Goal: Task Accomplishment & Management: Use online tool/utility

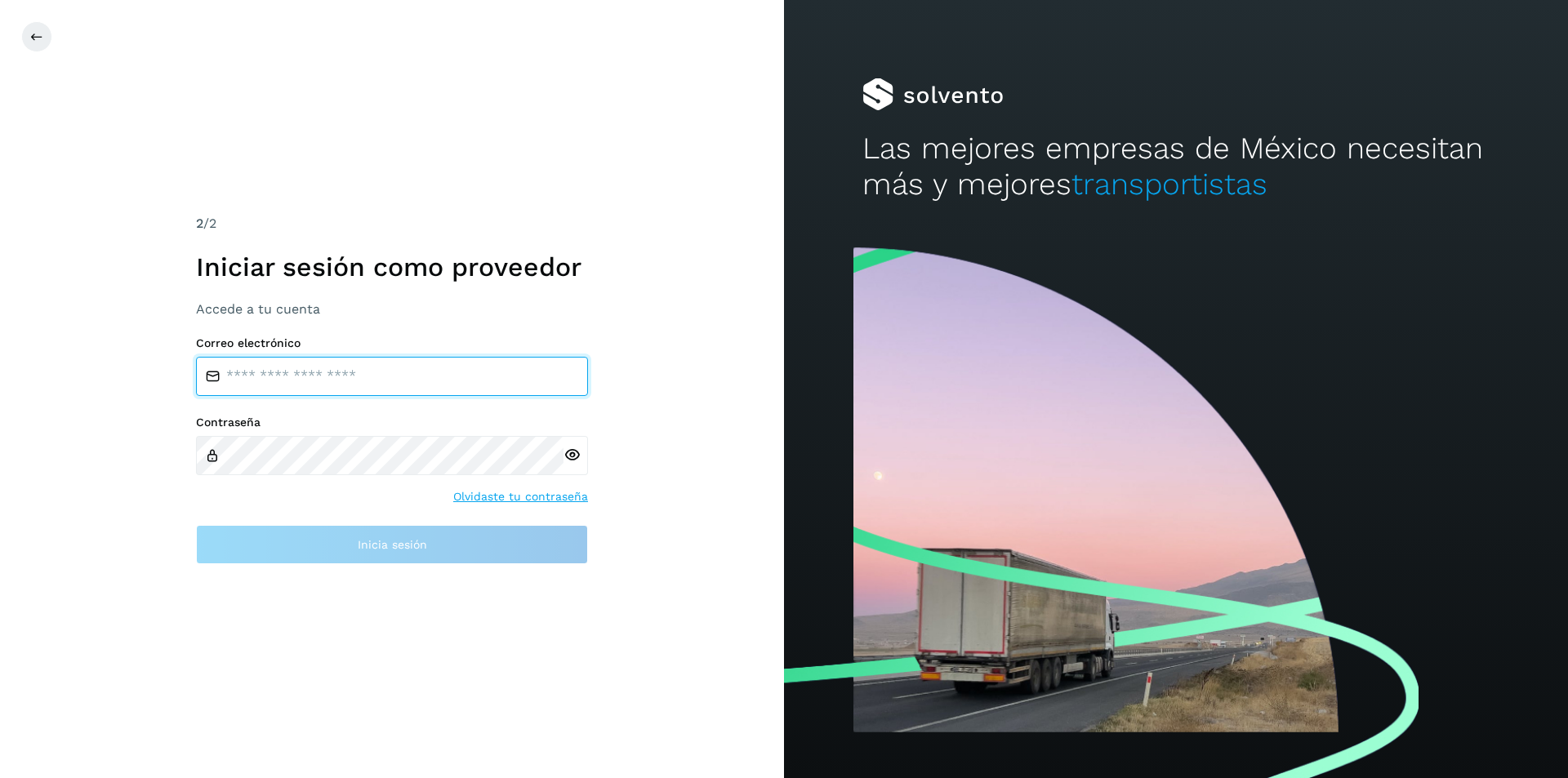
type input "**********"
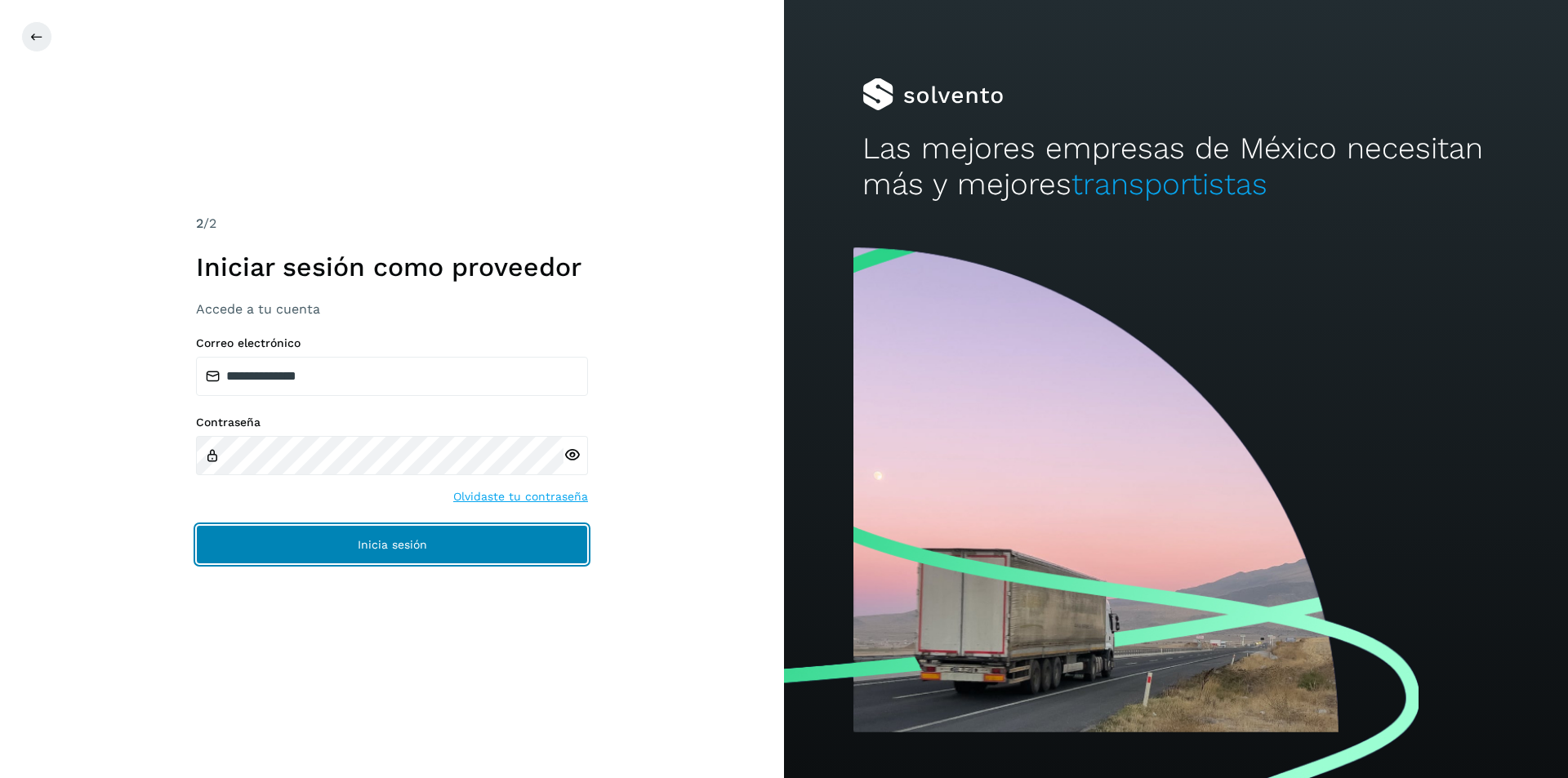
click at [403, 549] on span "Inicia sesión" at bounding box center [392, 544] width 70 height 12
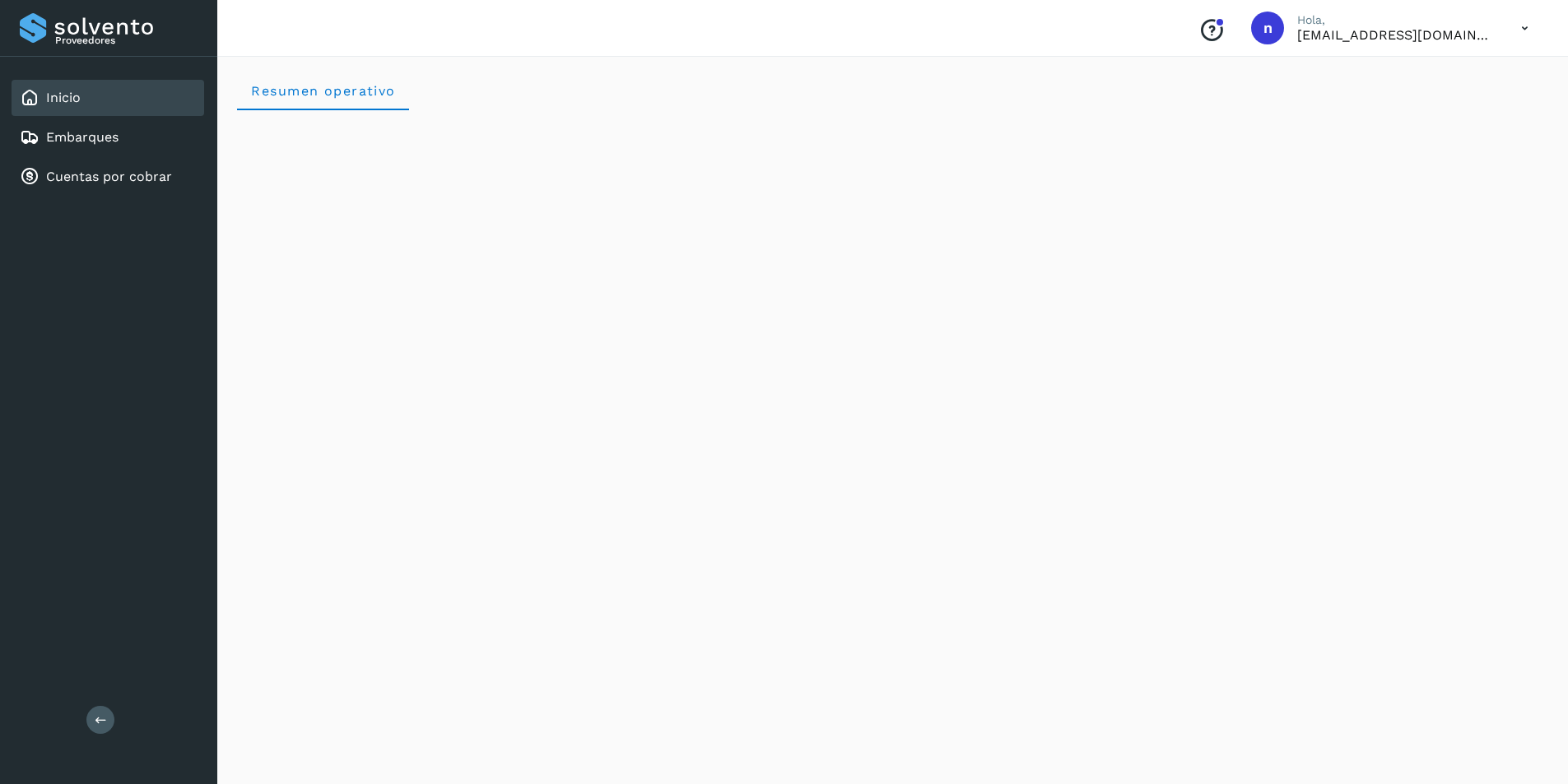
click at [42, 96] on div "Inicio" at bounding box center [50, 97] width 61 height 19
click at [79, 135] on link "Embarques" at bounding box center [82, 137] width 73 height 15
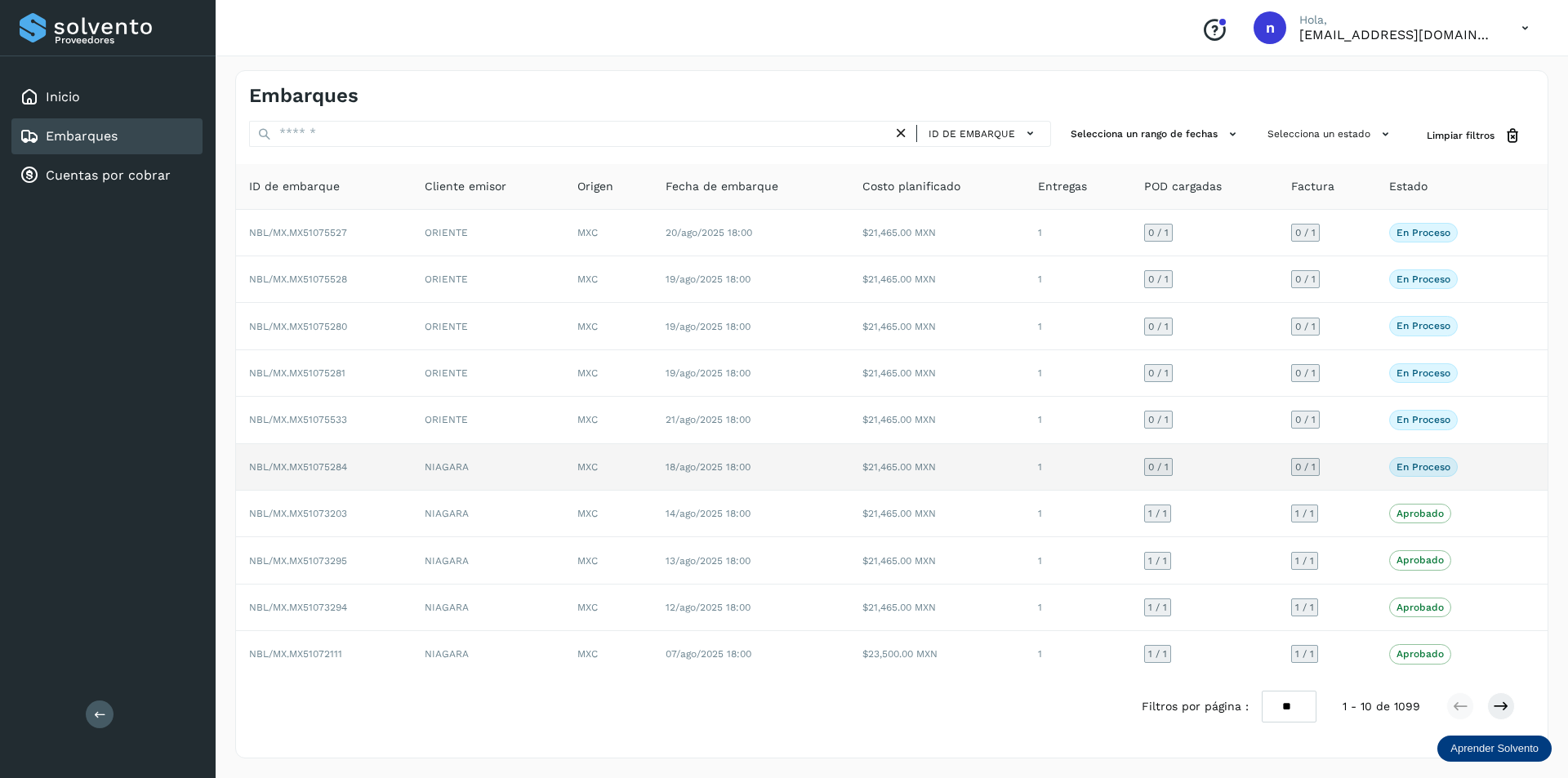
click at [324, 465] on span "NBL/MX.MX51075284" at bounding box center [297, 467] width 98 height 12
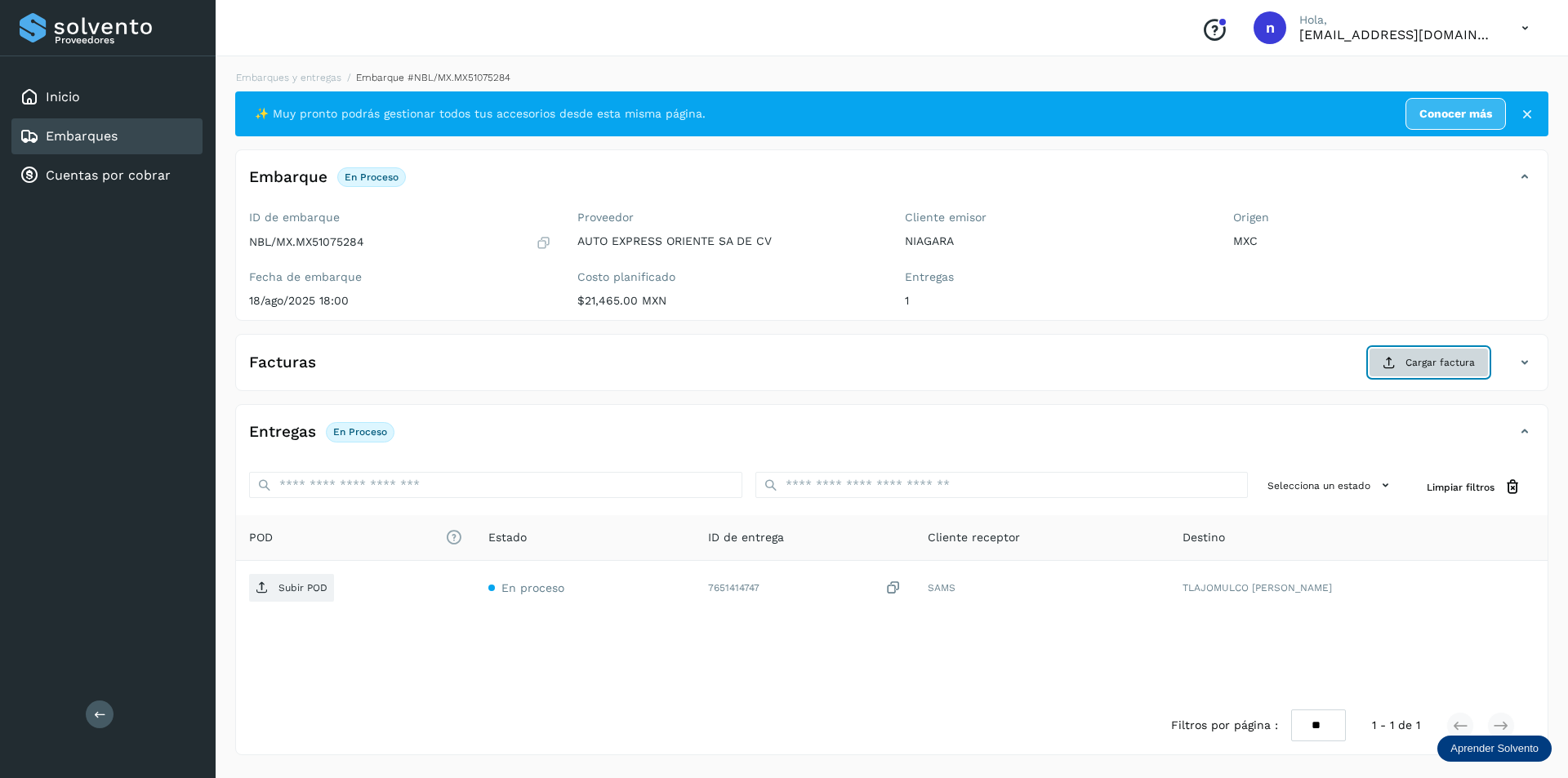
click at [1434, 358] on span "Cargar factura" at bounding box center [1440, 362] width 70 height 14
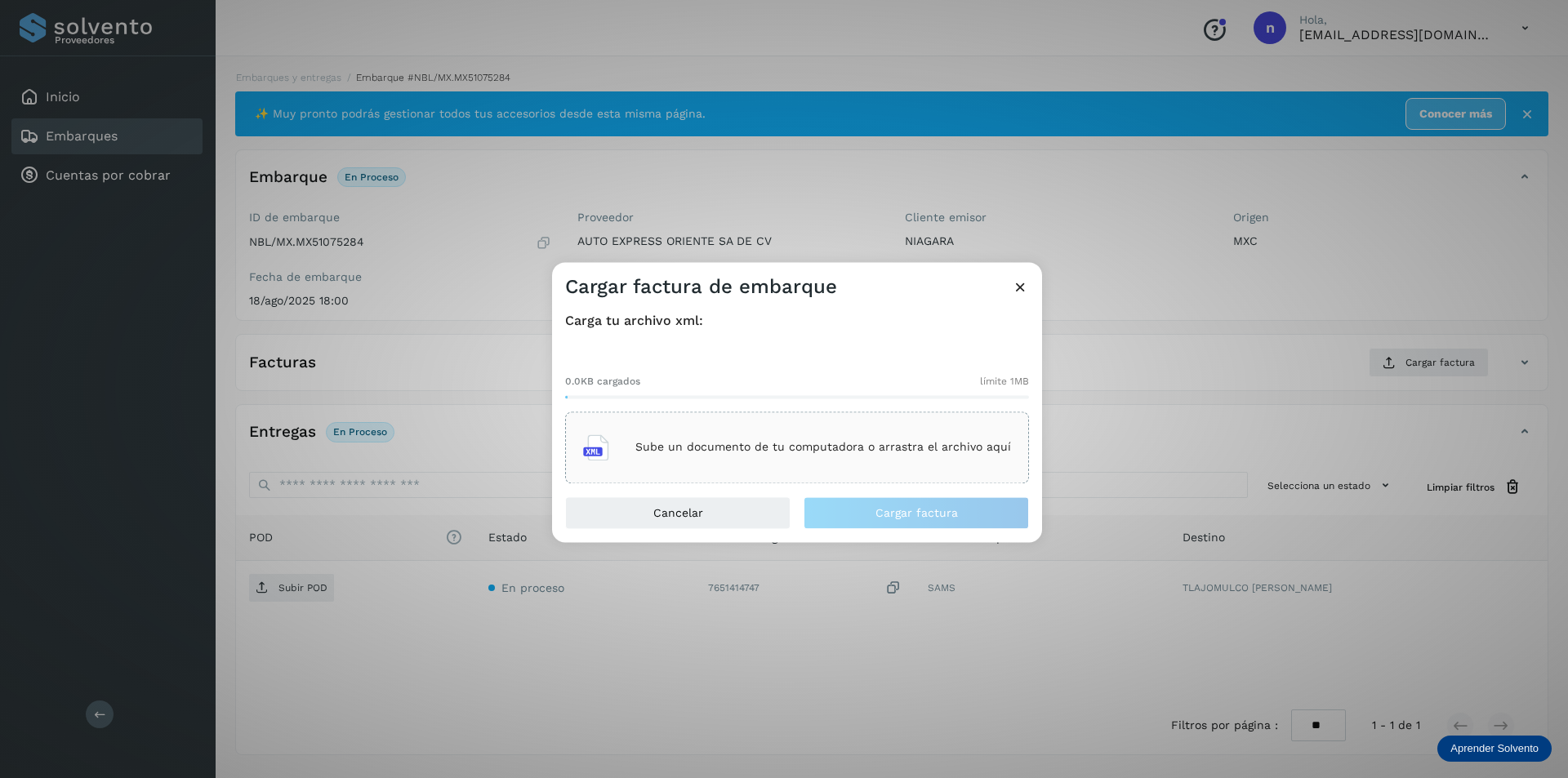
click at [802, 436] on div "Sube un documento de tu computadora o arrastra el archivo aquí" at bounding box center [797, 447] width 428 height 44
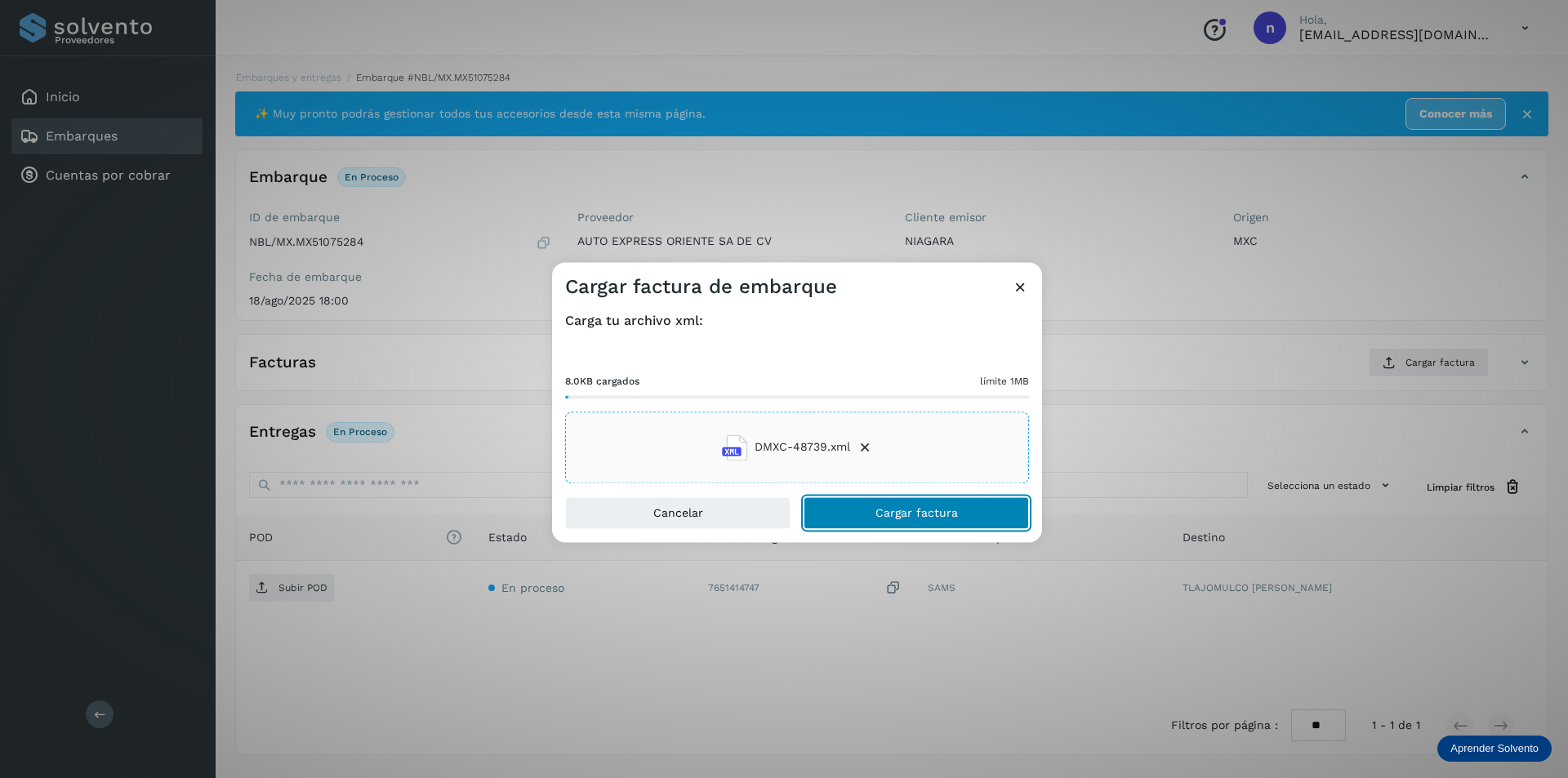
click at [881, 507] on span "Cargar factura" at bounding box center [917, 513] width 82 height 12
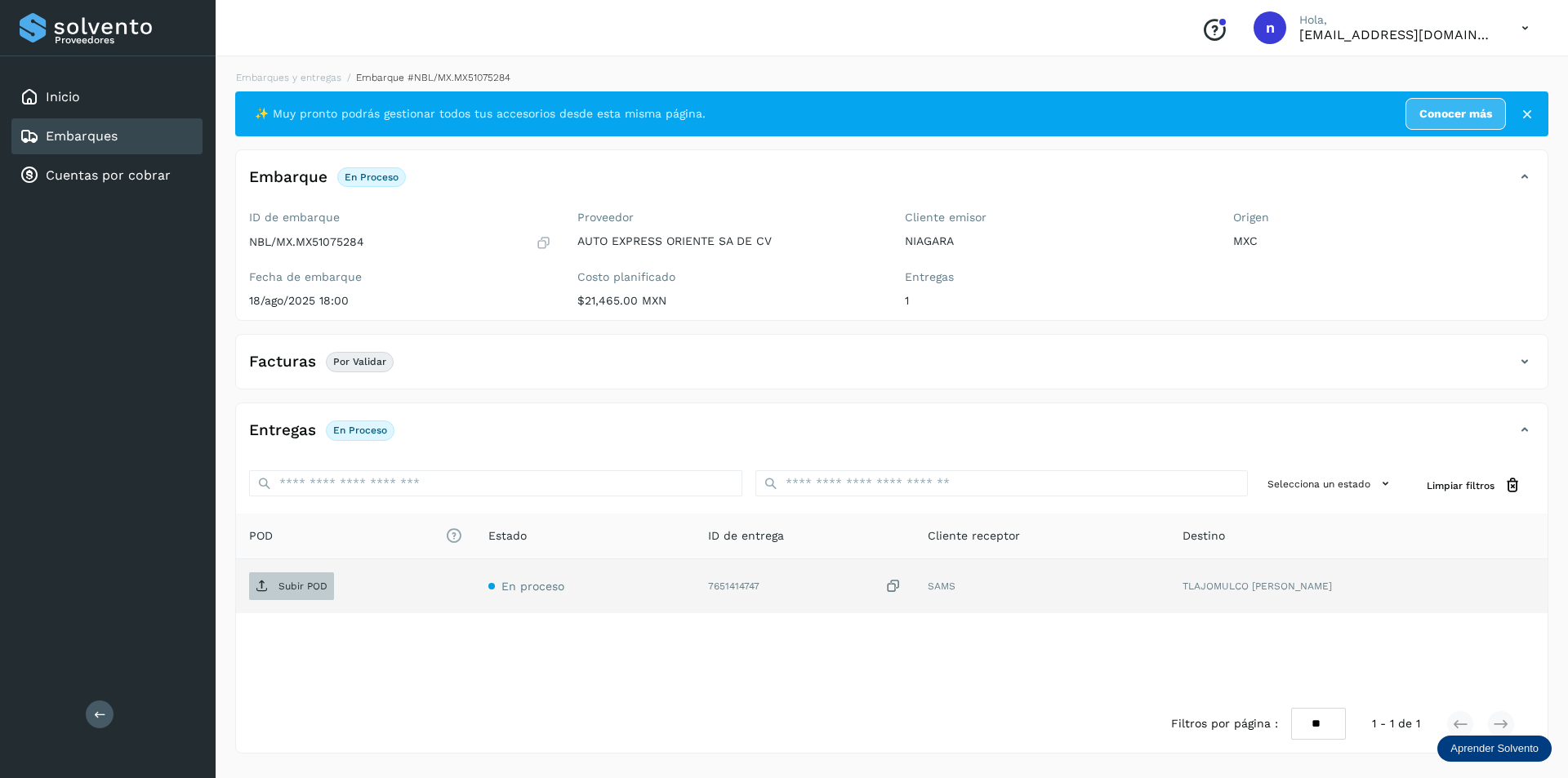
click at [297, 581] on p "Subir POD" at bounding box center [303, 586] width 49 height 12
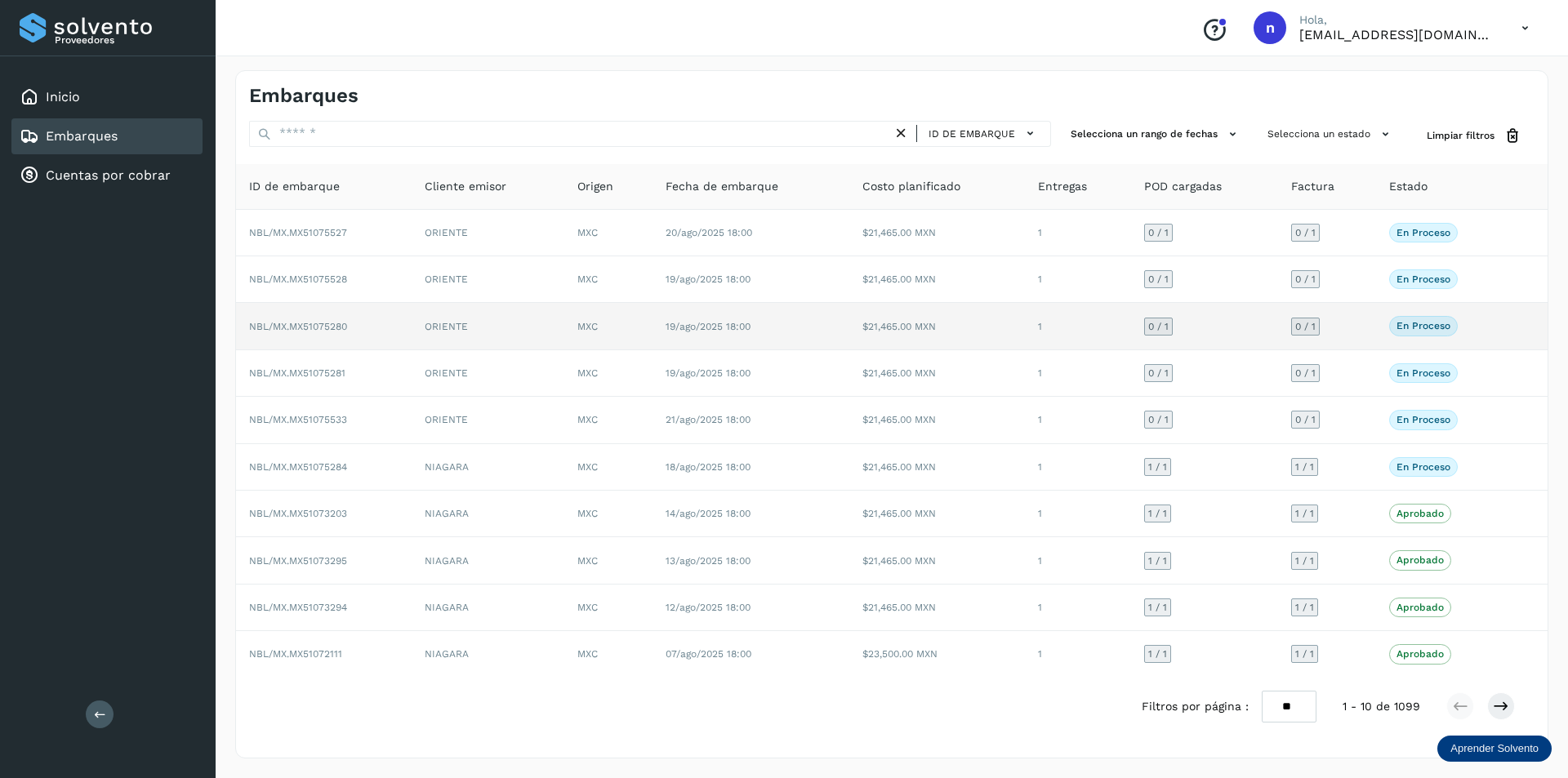
click at [307, 324] on span "NBL/MX.MX51075280" at bounding box center [297, 327] width 98 height 12
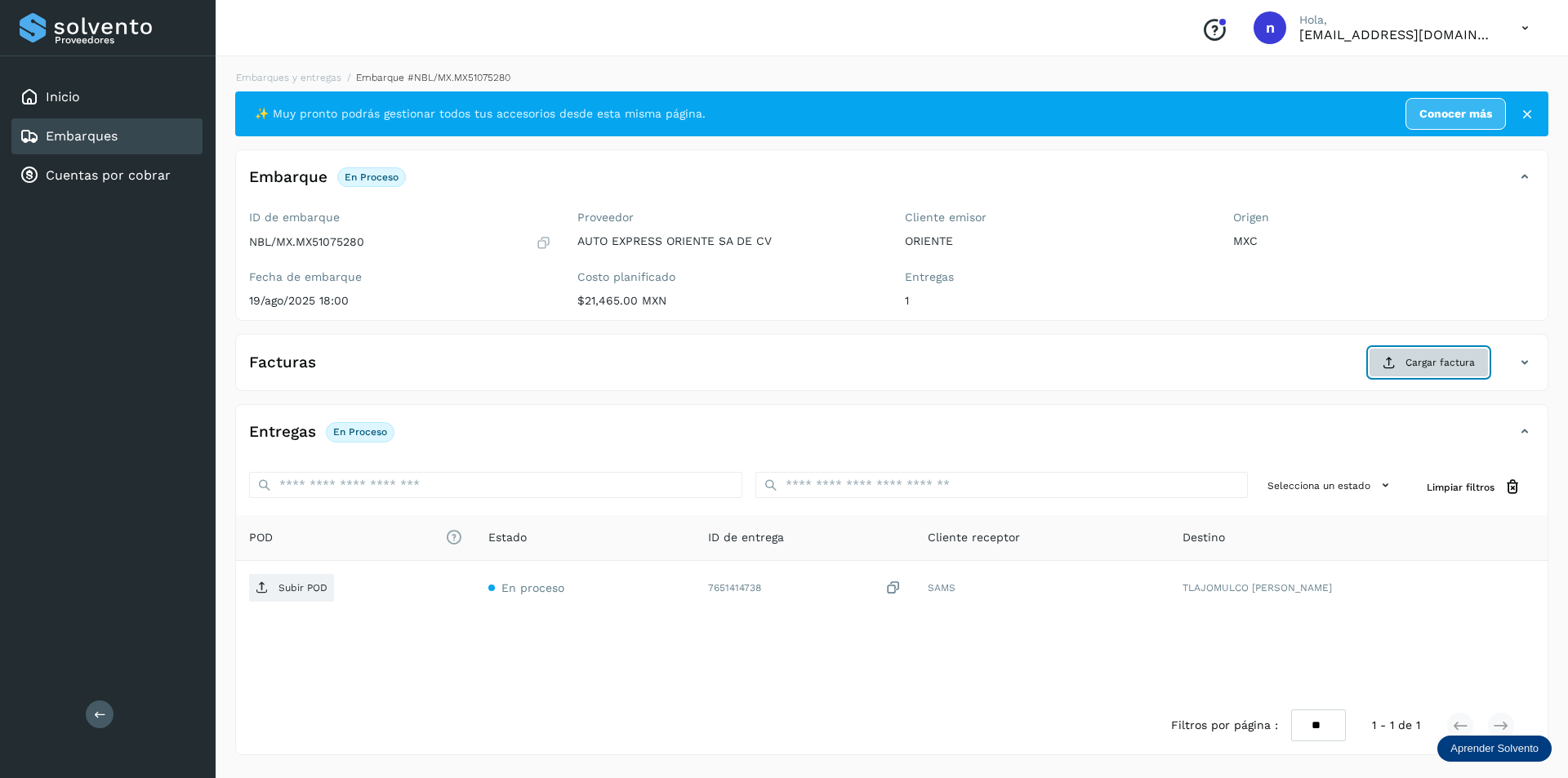
click at [1411, 360] on span "Cargar factura" at bounding box center [1440, 362] width 70 height 14
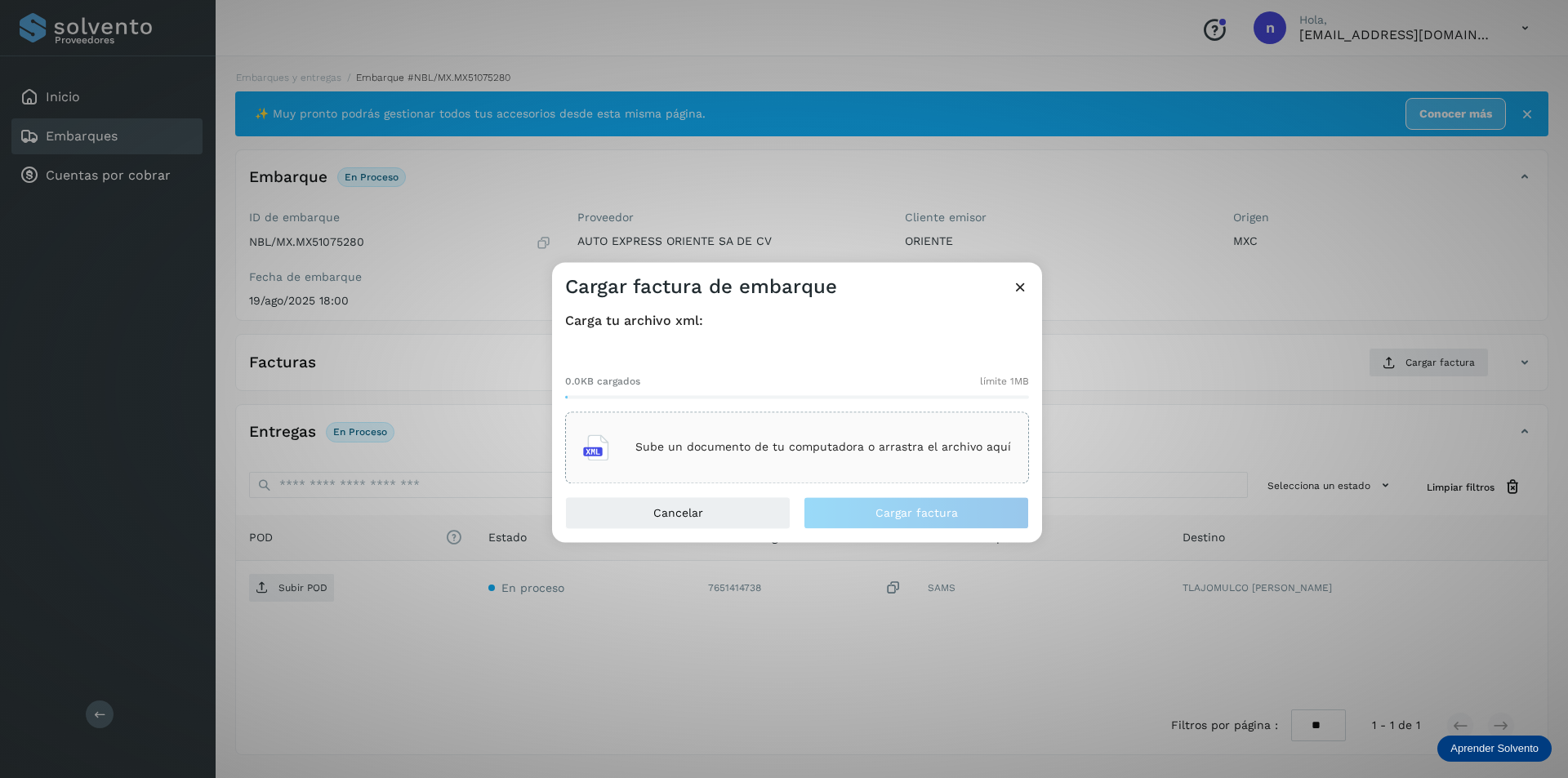
click at [771, 439] on div "Sube un documento de tu computadora o arrastra el archivo aquí" at bounding box center [797, 447] width 428 height 44
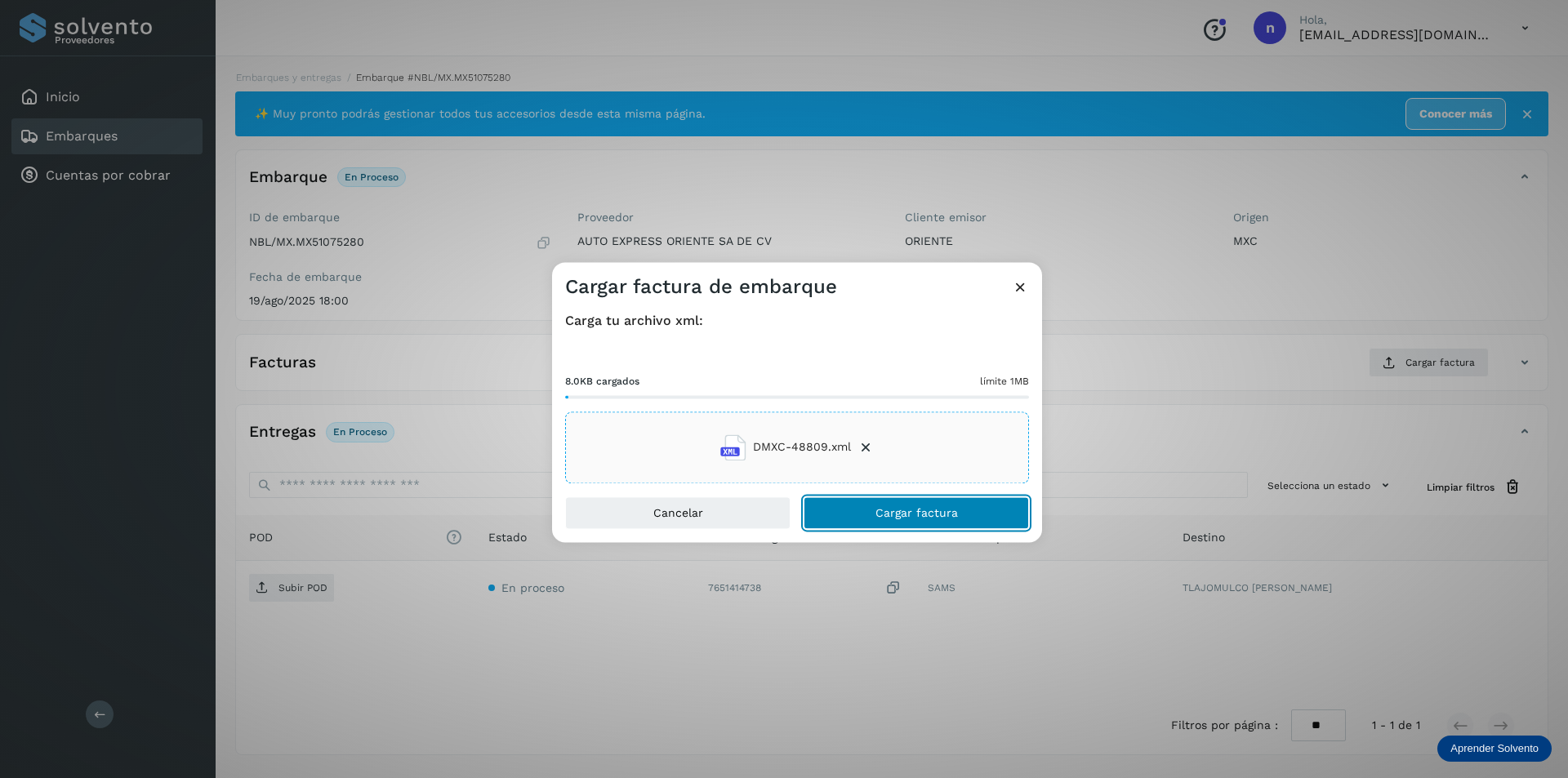
click at [906, 513] on span "Cargar factura" at bounding box center [917, 513] width 82 height 12
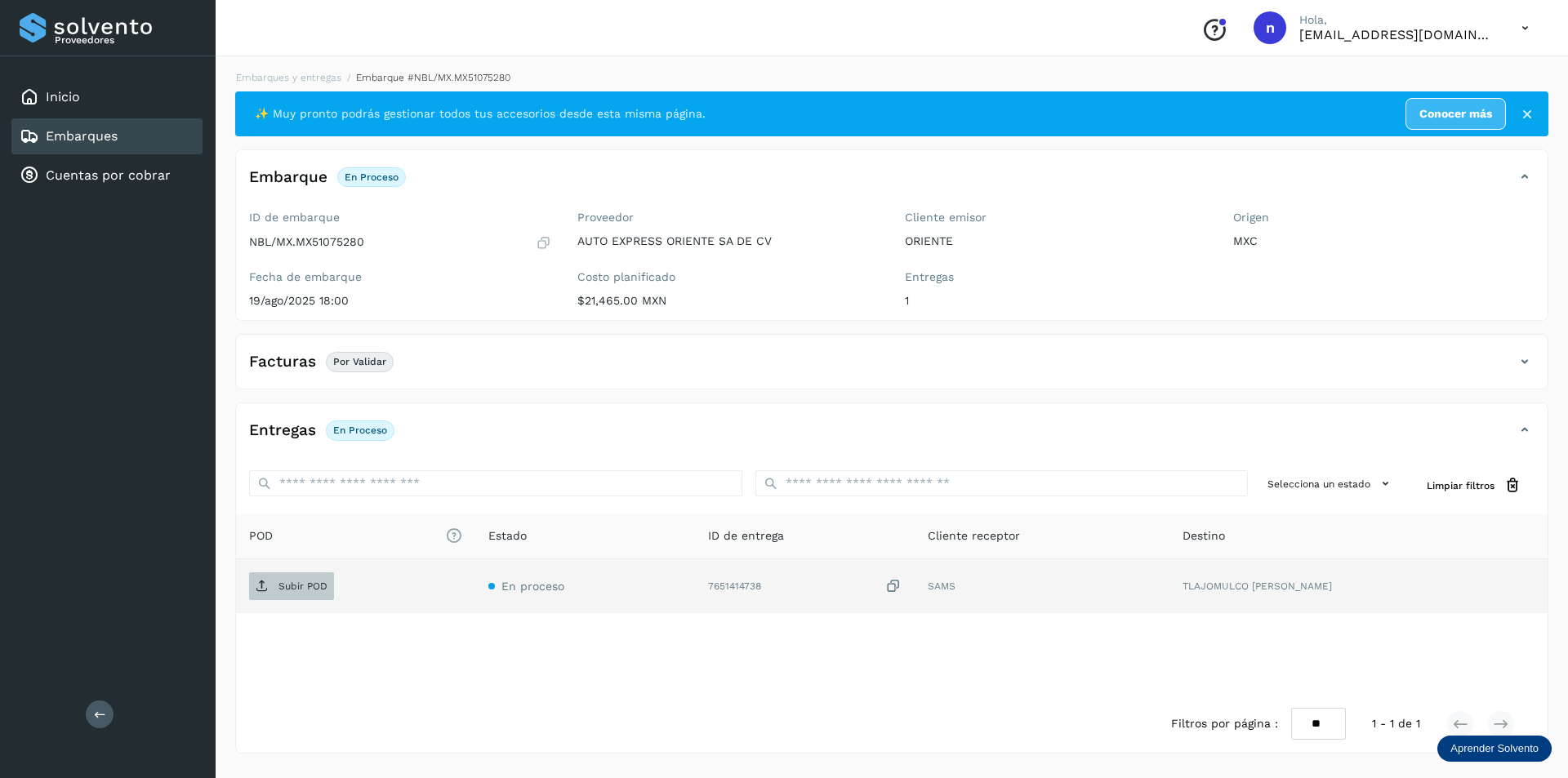
click at [286, 585] on p "Subir POD" at bounding box center [303, 586] width 49 height 12
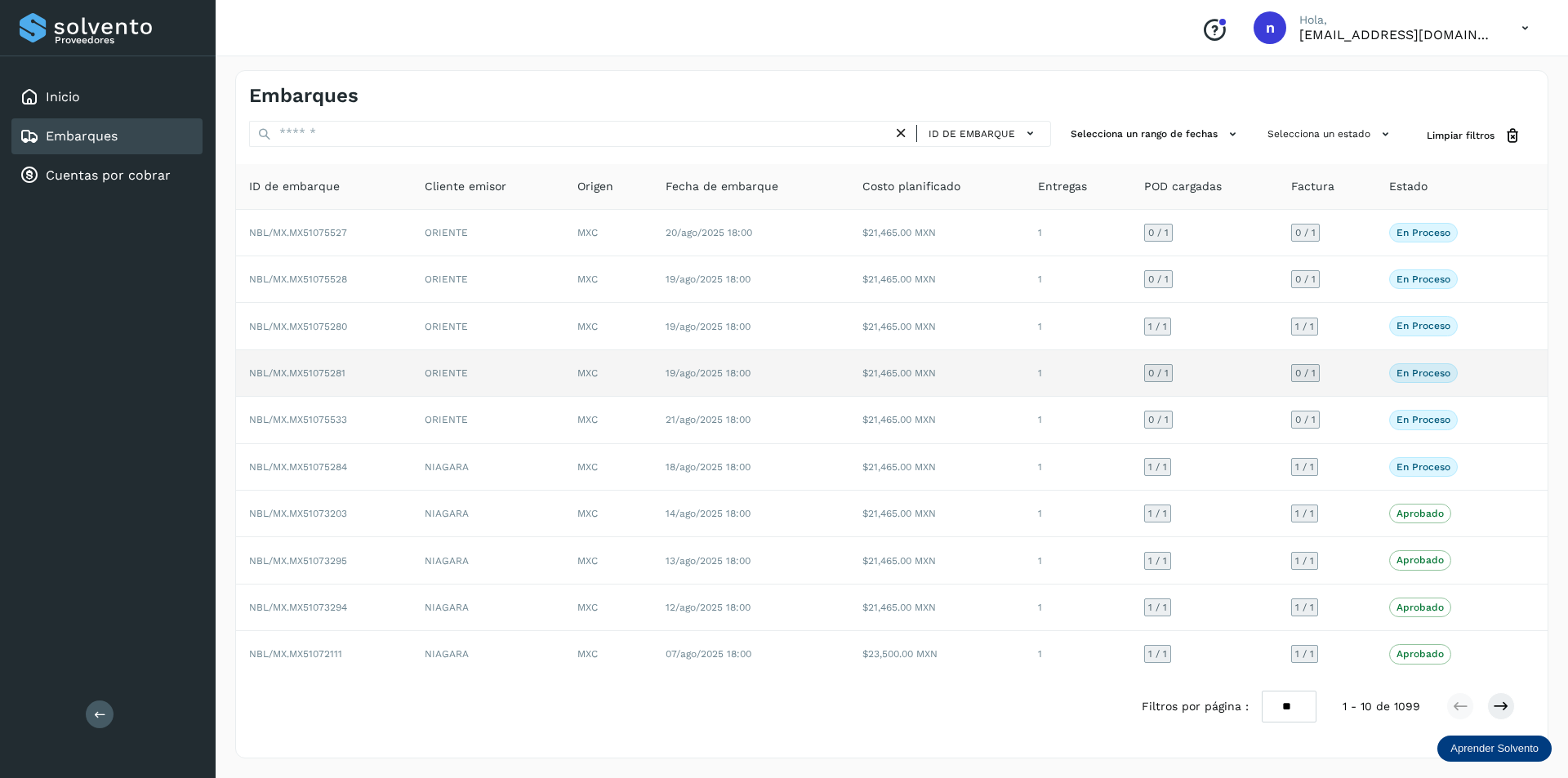
click at [332, 365] on td "NBL/MX.MX51075281" at bounding box center [324, 373] width 176 height 46
click at [329, 372] on span "NBL/MX.MX51075281" at bounding box center [297, 373] width 97 height 12
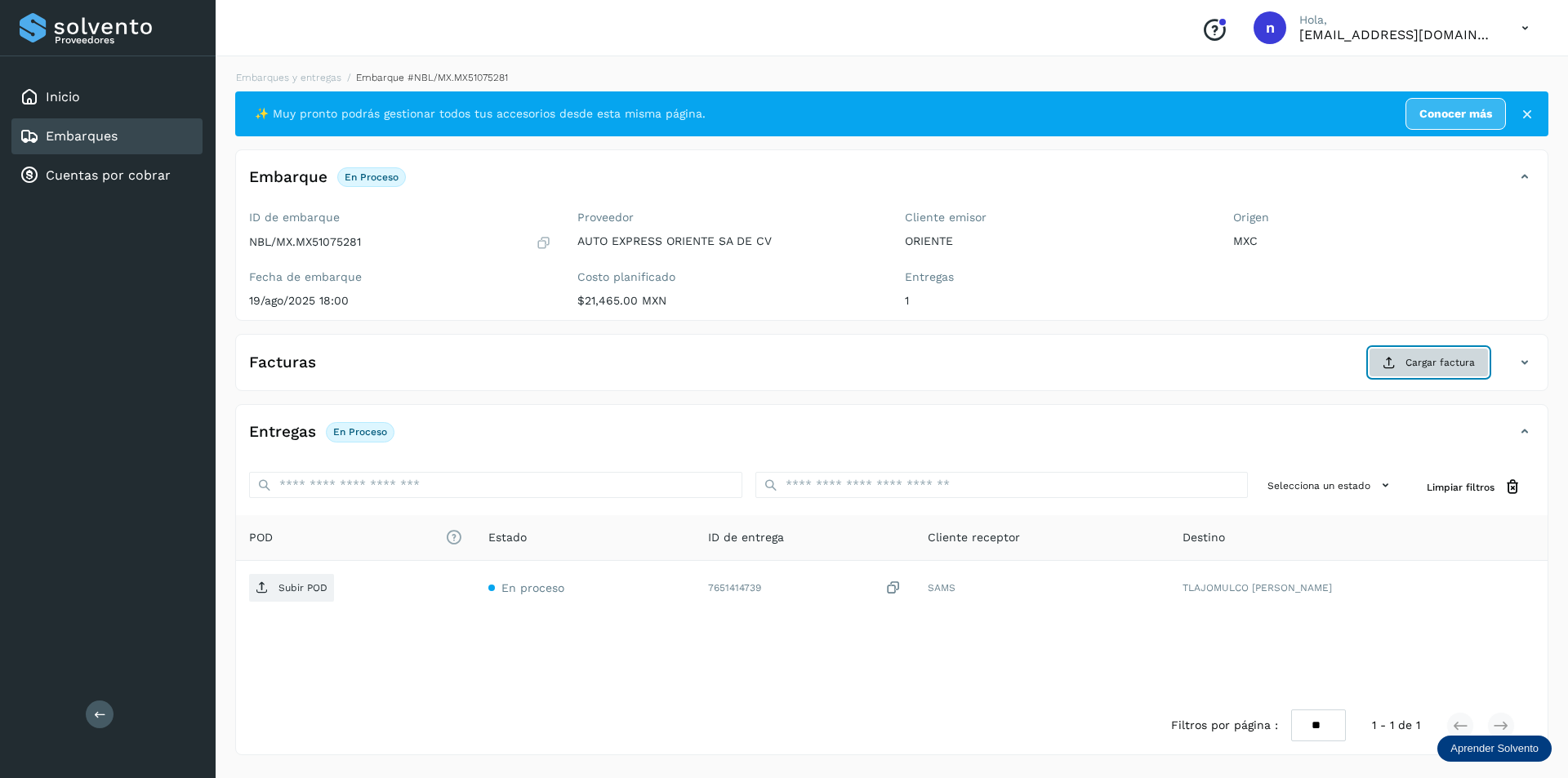
click at [1421, 357] on span "Cargar factura" at bounding box center [1440, 362] width 70 height 14
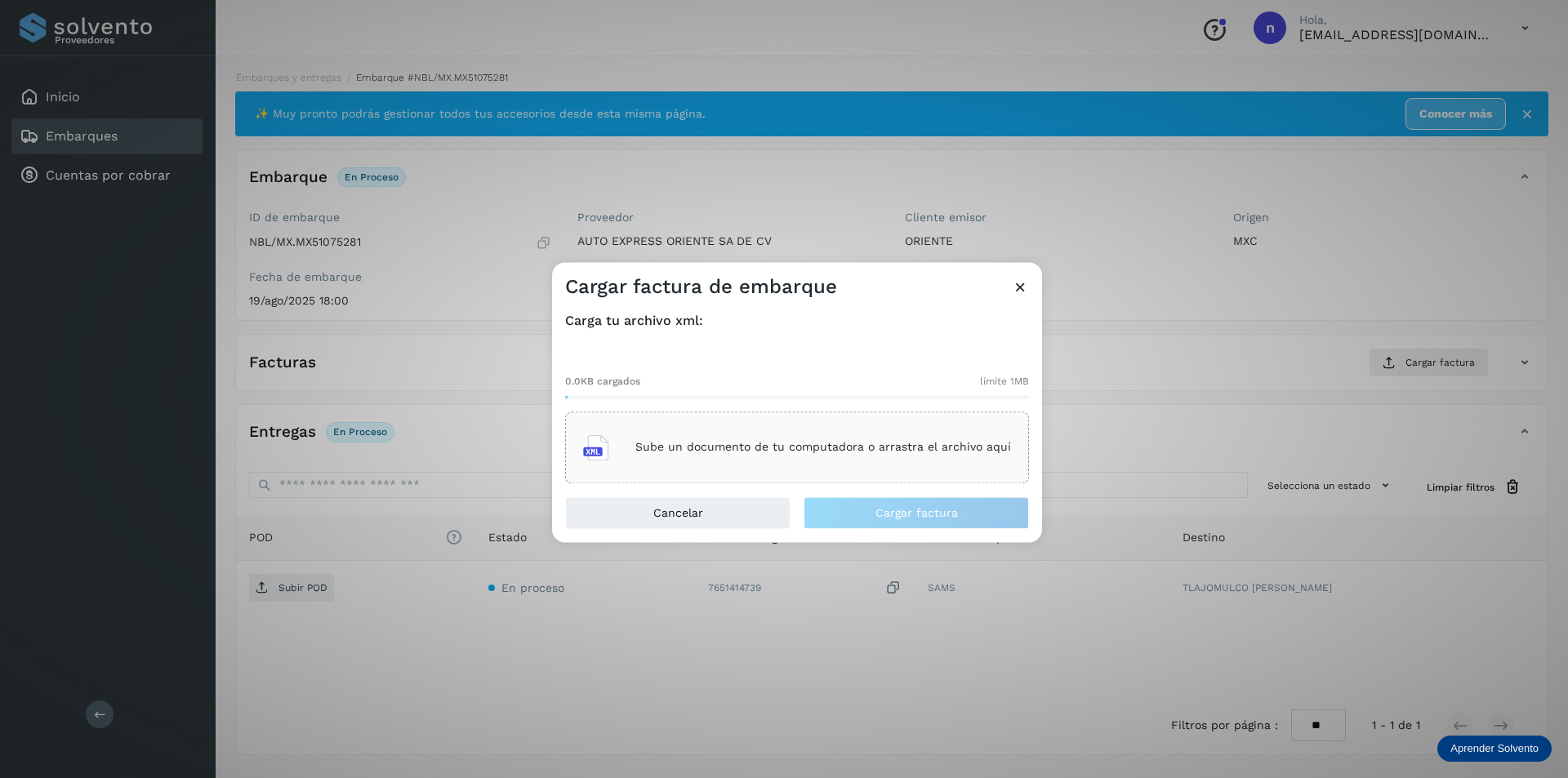
click at [820, 439] on div "Sube un documento de tu computadora o arrastra el archivo aquí" at bounding box center [797, 447] width 428 height 44
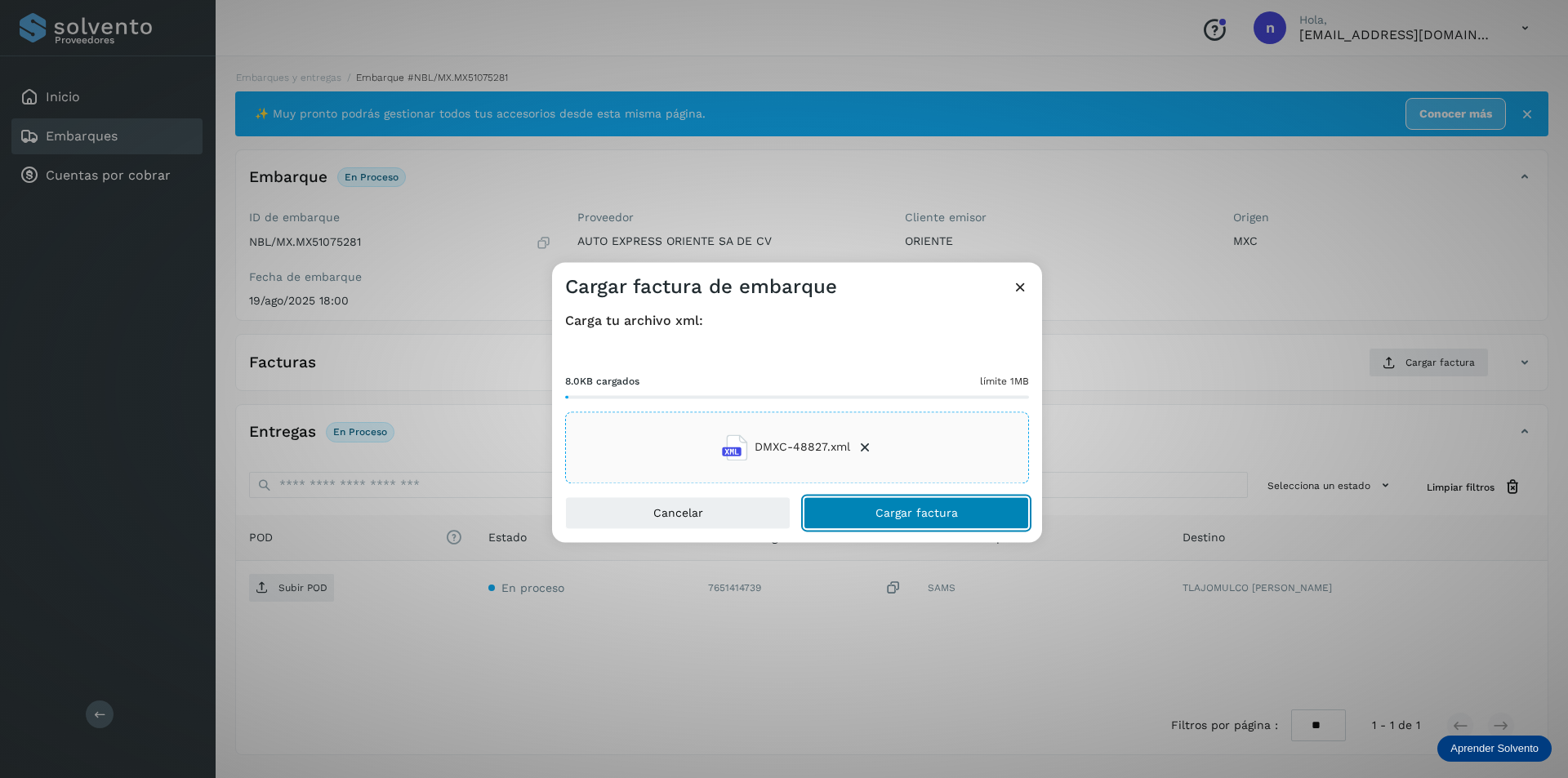
click at [926, 517] on span "Cargar factura" at bounding box center [917, 513] width 82 height 12
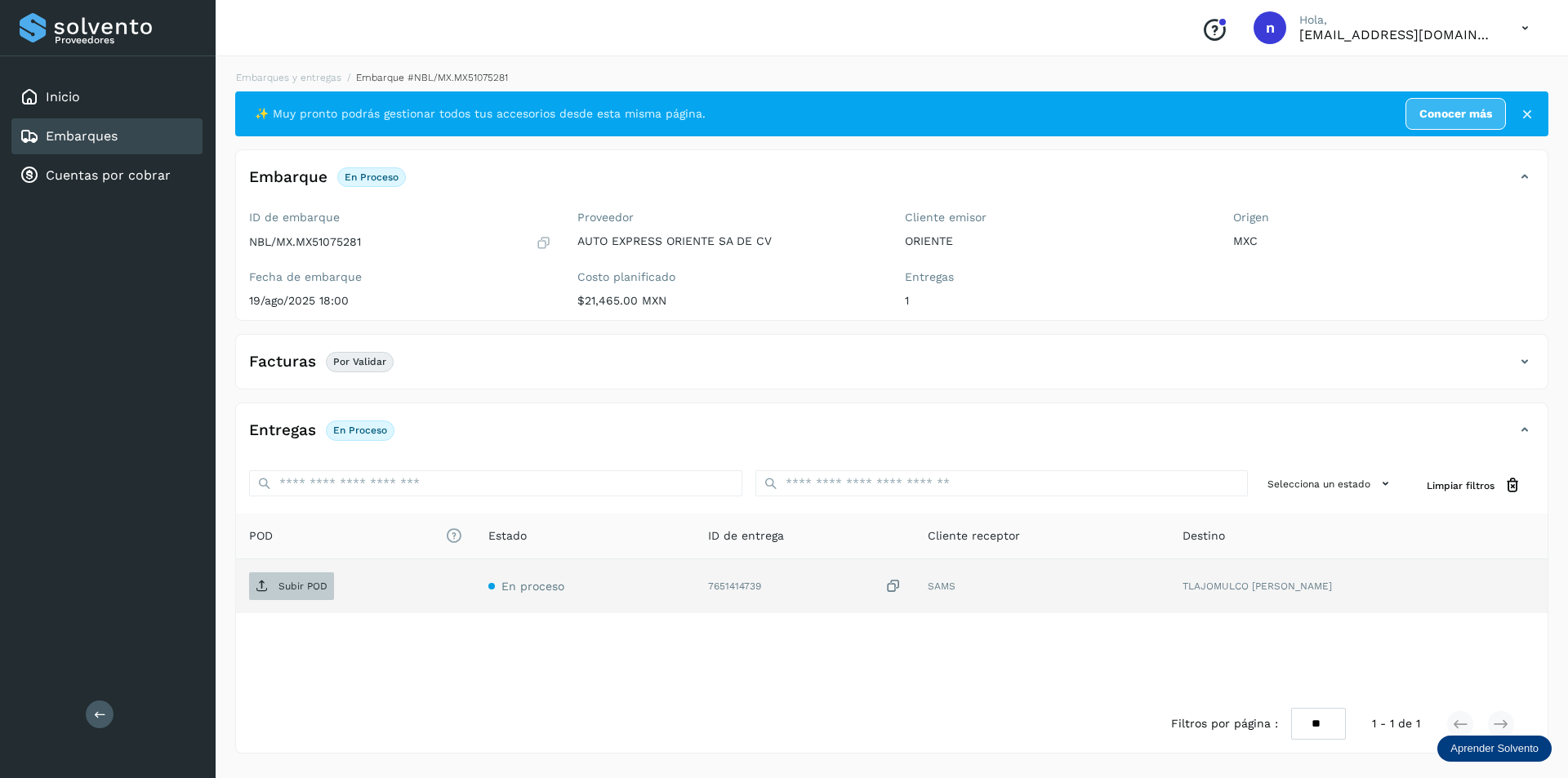
click at [276, 582] on span "Subir POD" at bounding box center [291, 586] width 85 height 26
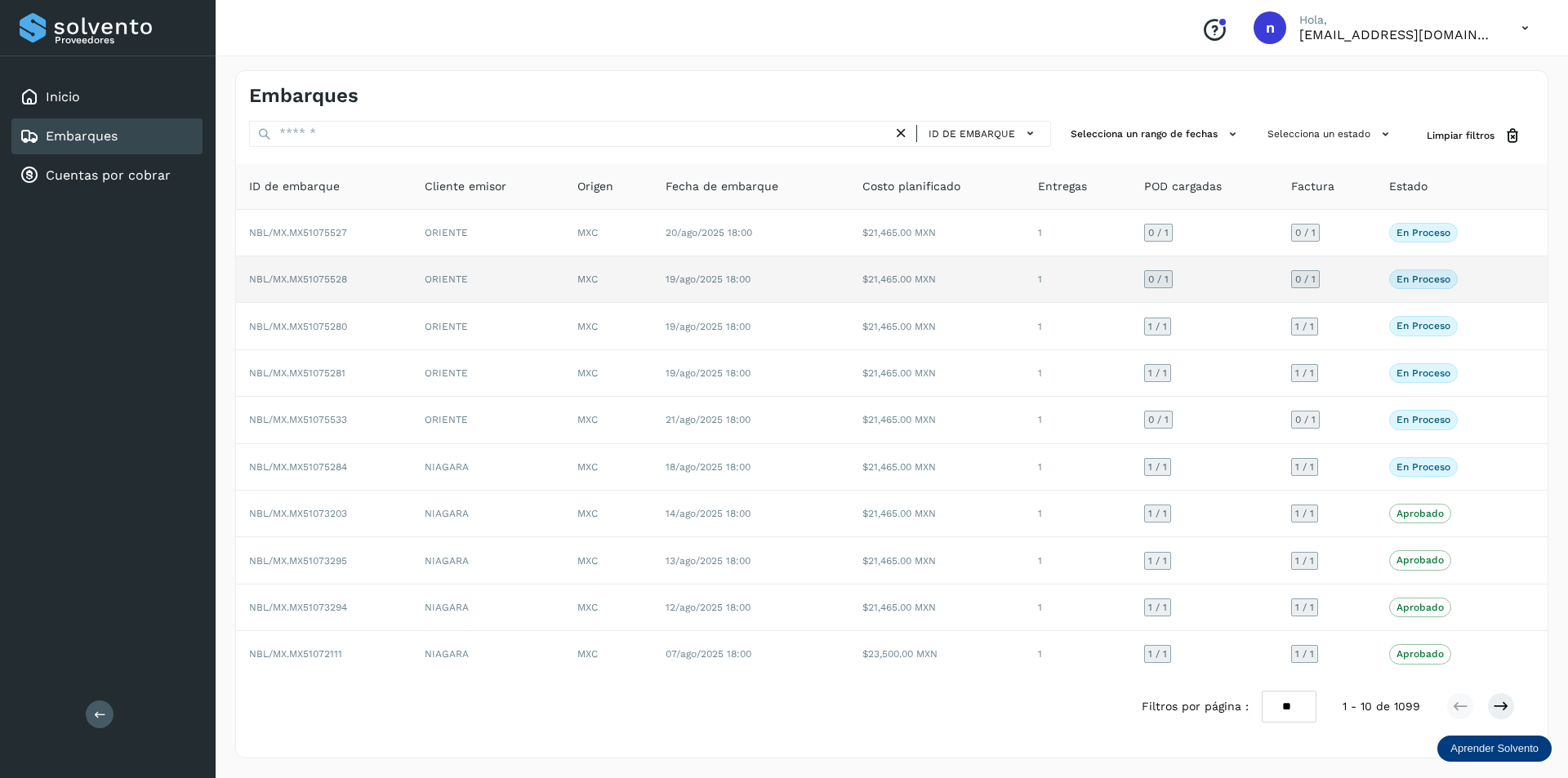
click at [318, 275] on span "NBL/MX.MX51075528" at bounding box center [297, 280] width 98 height 12
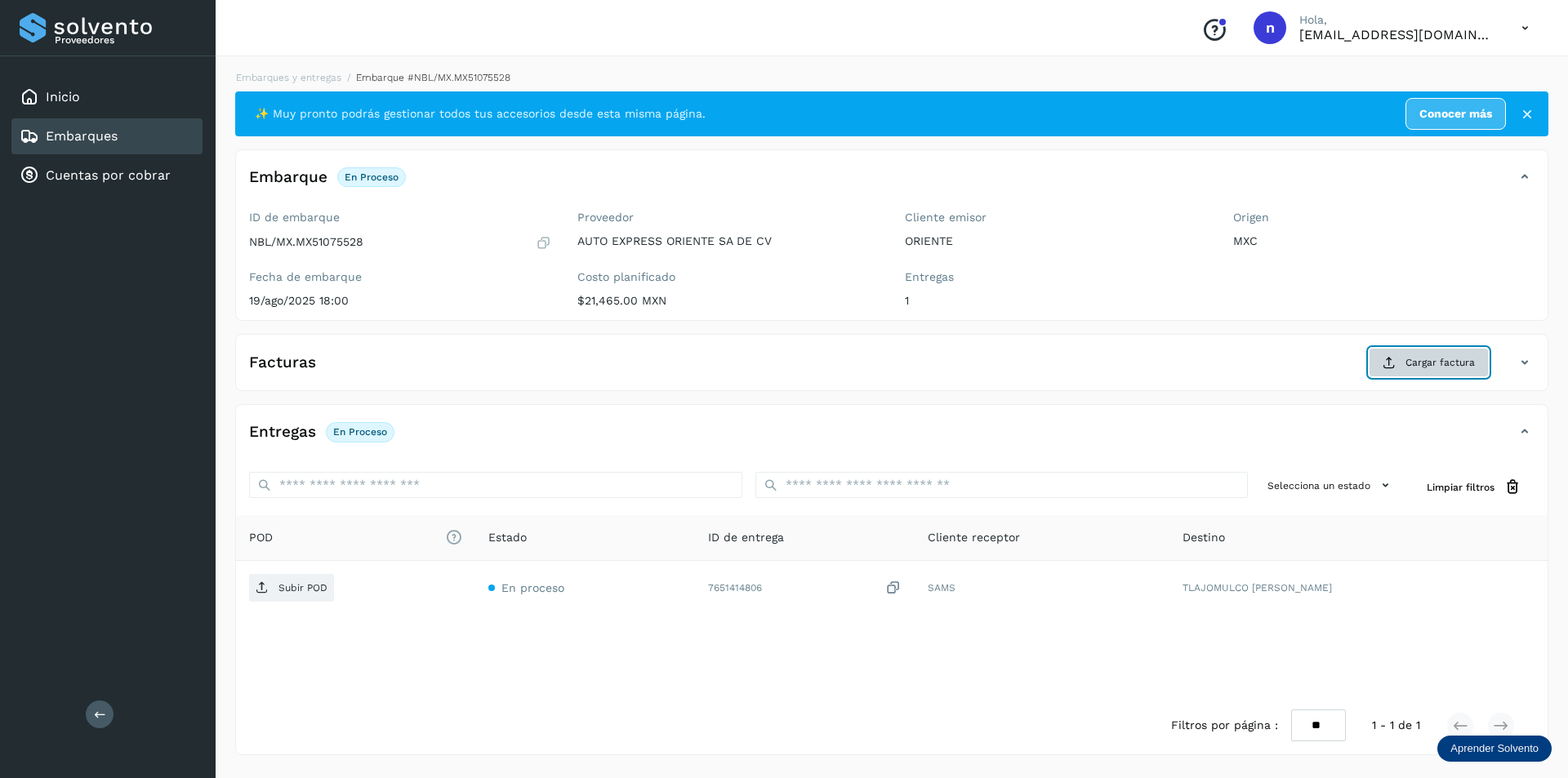
click at [1434, 362] on span "Cargar factura" at bounding box center [1440, 362] width 70 height 14
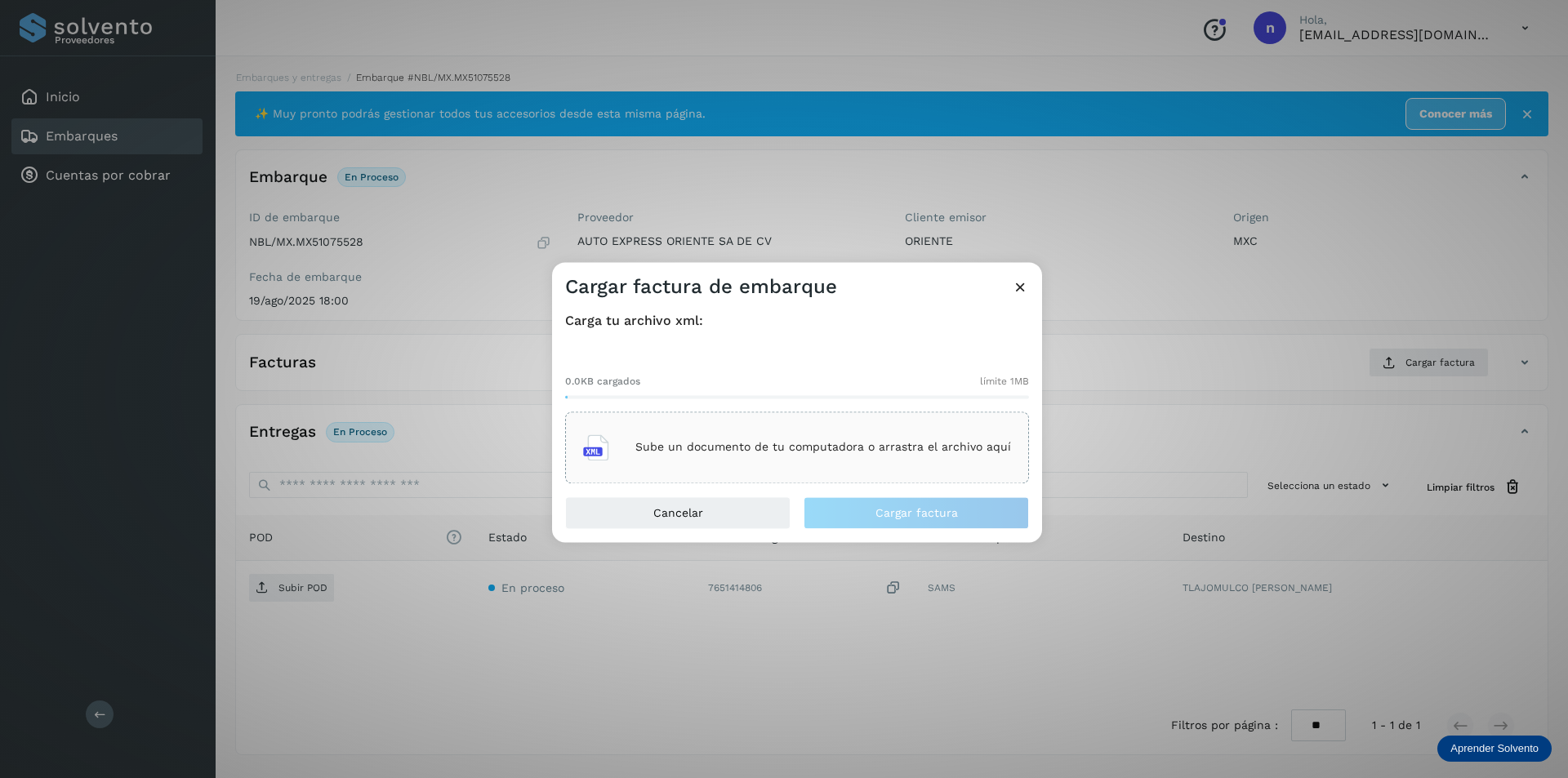
click at [766, 442] on p "Sube un documento de tu computadora o arrastra el archivo aquí" at bounding box center [823, 448] width 376 height 14
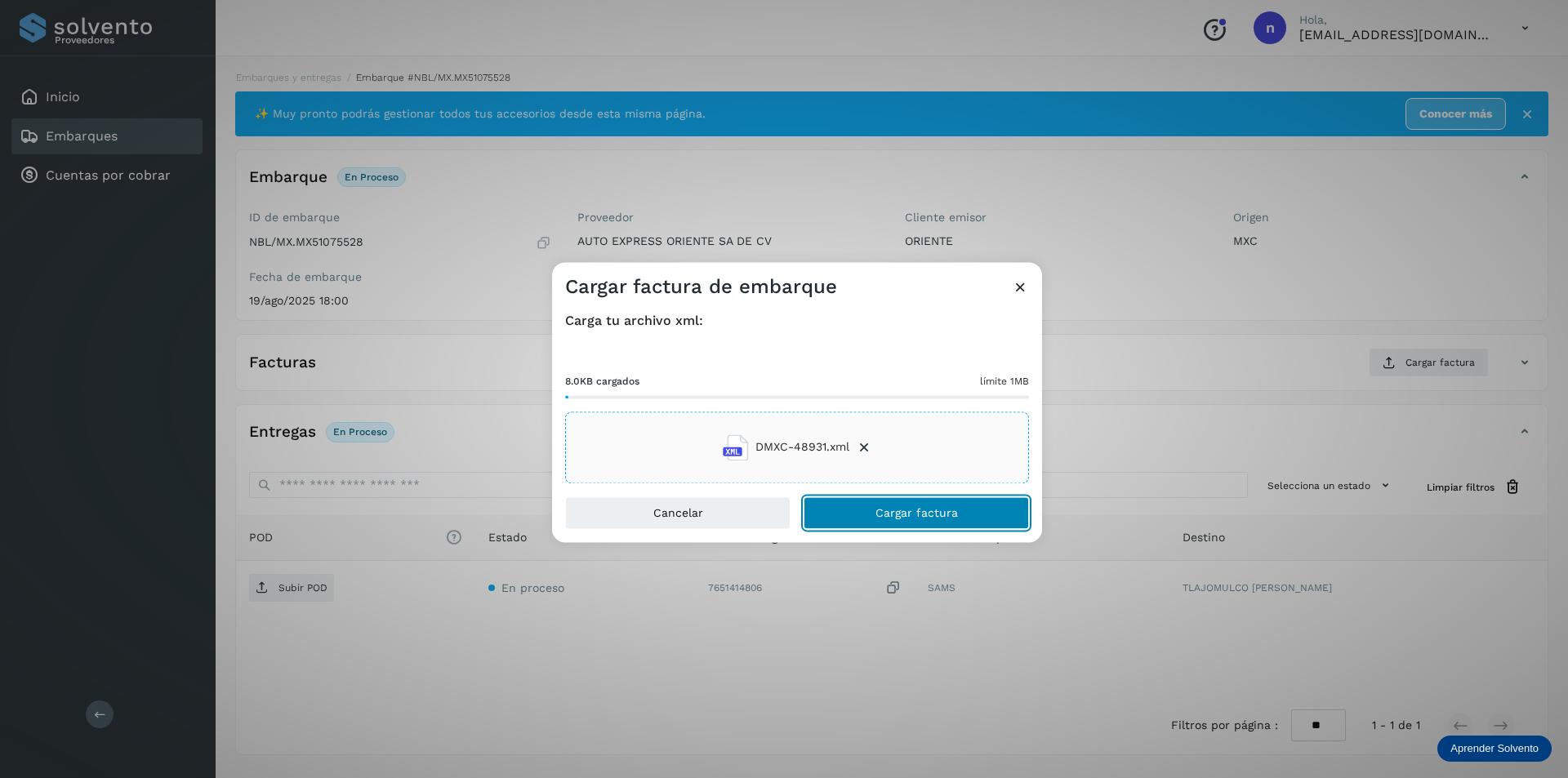
click at [906, 512] on span "Cargar factura" at bounding box center [917, 513] width 82 height 12
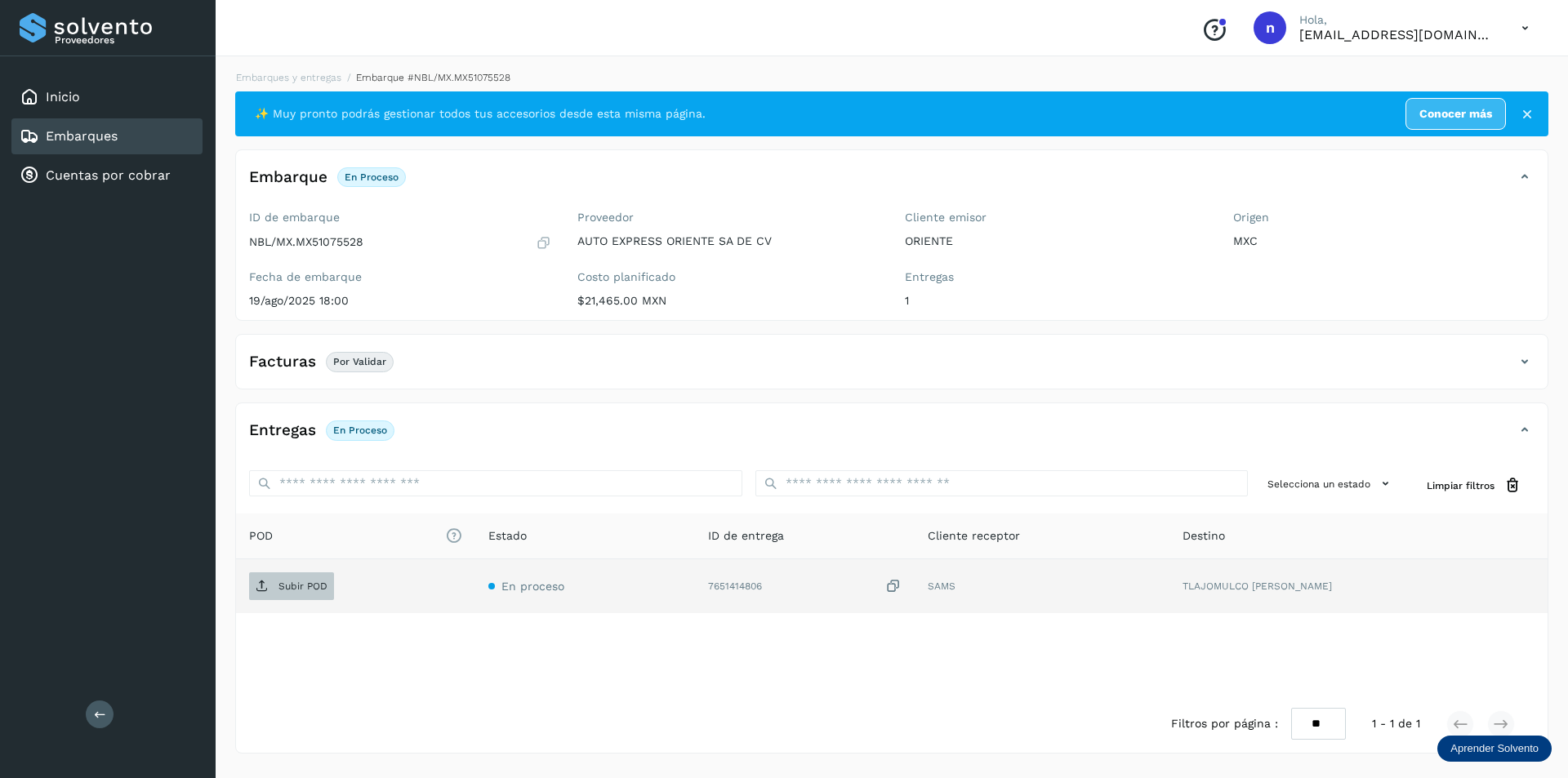
click at [292, 583] on p "Subir POD" at bounding box center [303, 586] width 49 height 12
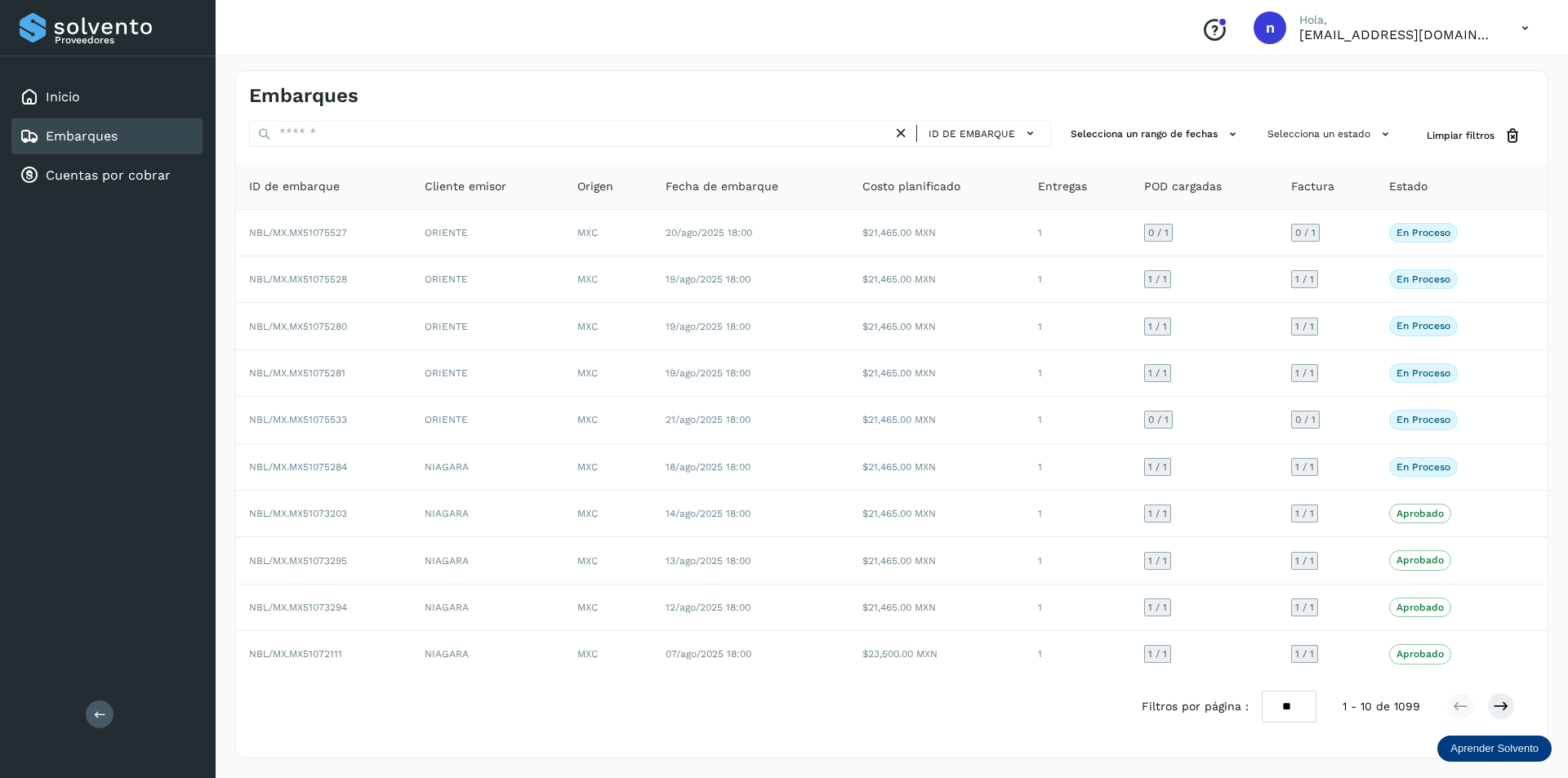
click at [1523, 27] on icon at bounding box center [1525, 29] width 34 height 34
click at [1413, 72] on div "Cerrar sesión" at bounding box center [1444, 73] width 194 height 31
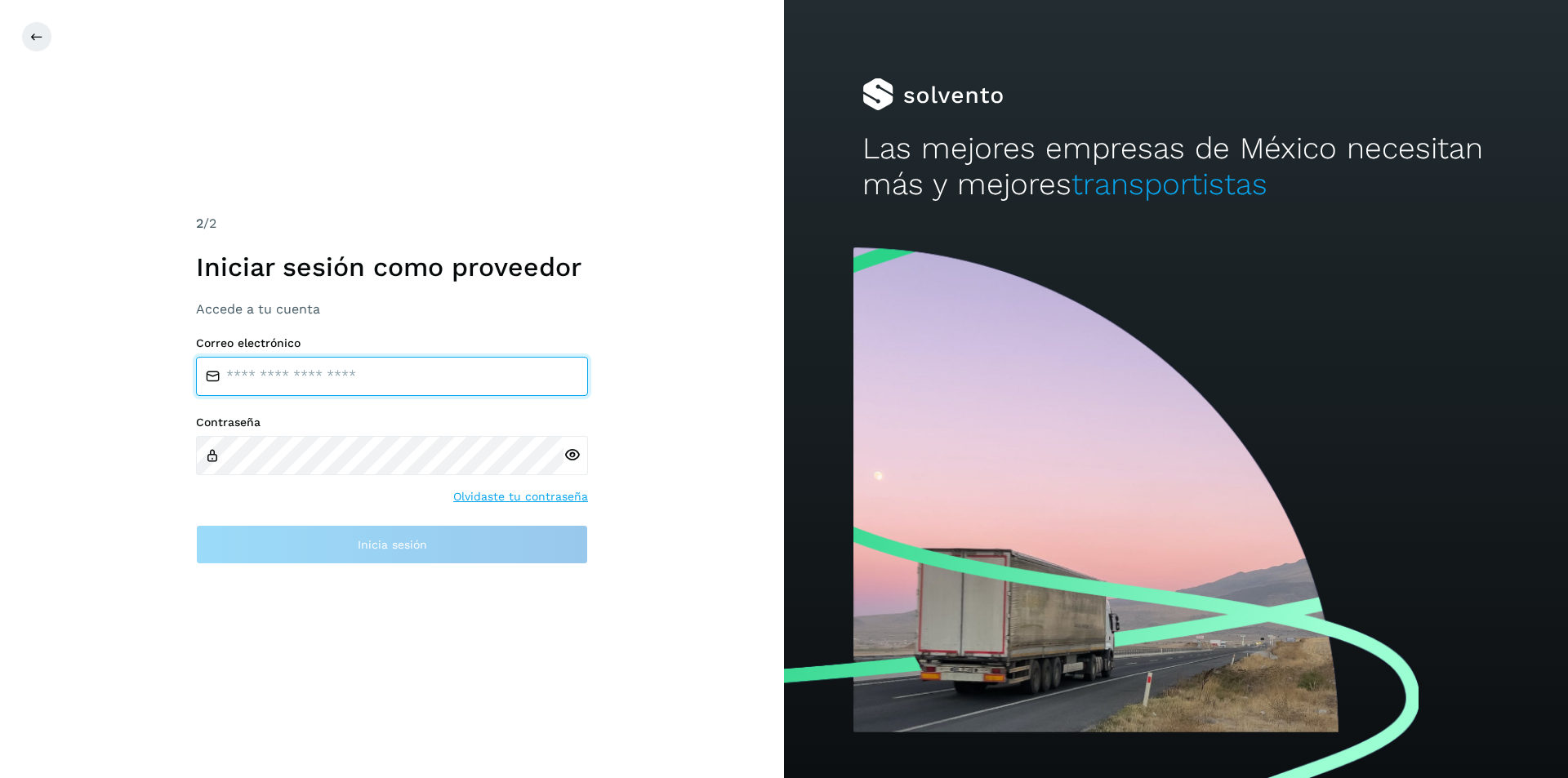
type input "**********"
